Goal: Subscribe to service/newsletter

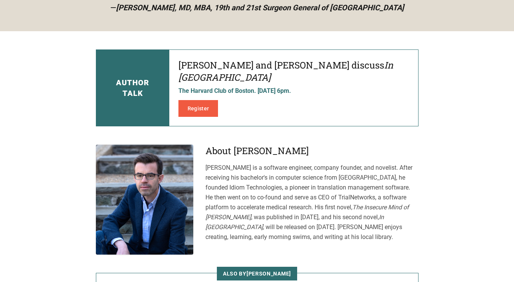
scroll to position [300, 0]
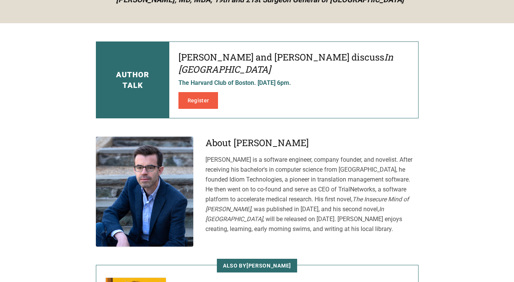
click at [476, 159] on main "A work of empathetic precision In [GEOGRAPHIC_DATA] is a work of empathetic pre…" at bounding box center [257, 65] width 514 height 673
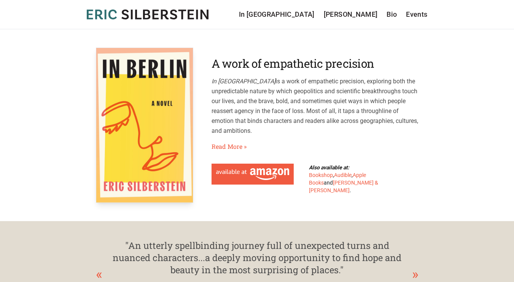
scroll to position [0, 0]
click at [315, 16] on link "In [GEOGRAPHIC_DATA]" at bounding box center [277, 14] width 76 height 11
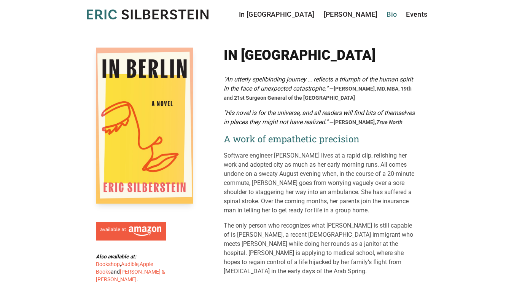
click at [393, 12] on link "Bio" at bounding box center [392, 14] width 10 height 11
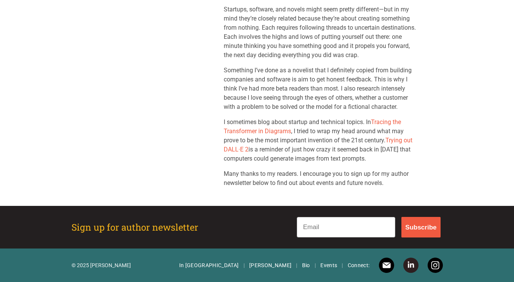
scroll to position [170, 0]
click at [309, 223] on input "Email" at bounding box center [346, 227] width 99 height 21
type input "miegan@gmail.com"
click at [420, 232] on button "Subscribe" at bounding box center [420, 227] width 39 height 21
